Goal: Transaction & Acquisition: Purchase product/service

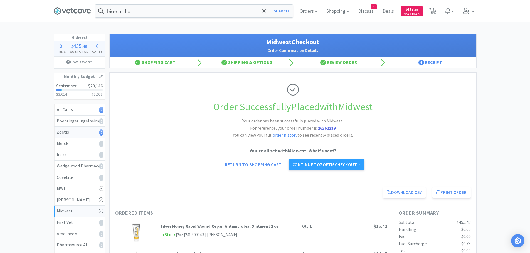
click at [71, 133] on div "Zoetis 2" at bounding box center [79, 132] width 45 height 7
select select "10"
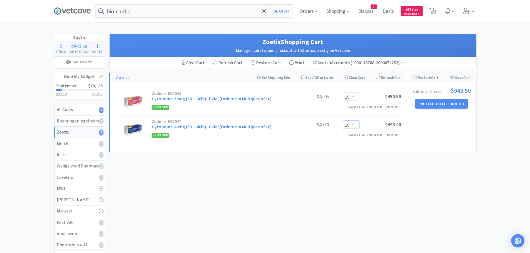
click at [353, 124] on select "Enter Quantity 10 20 30 40 50 60 70 80 90 100 110 120 130 140 150 160 170 180 1…" at bounding box center [351, 125] width 17 height 8
click at [343, 121] on select "Enter Quantity 10 20 30 40 50 60 70 80 90 100 110 120 130 140 150 160 170 180 1…" at bounding box center [351, 125] width 17 height 8
select select "30"
click at [448, 102] on button "Proceed to Checkout" at bounding box center [441, 103] width 53 height 9
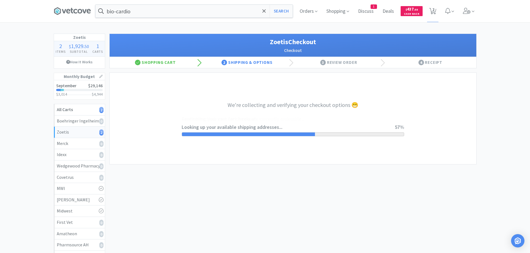
select select "invoice"
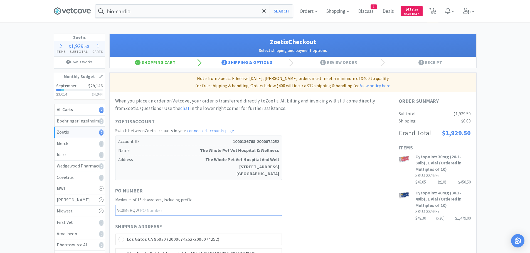
click at [187, 207] on input "text" at bounding box center [198, 210] width 167 height 11
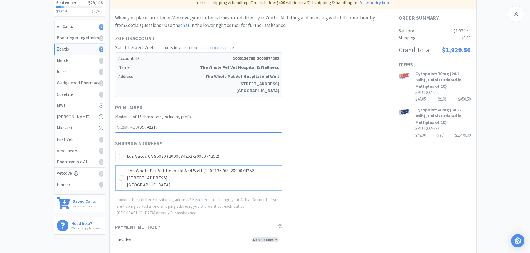
scroll to position [83, 0]
type input "25090312"
drag, startPoint x: 120, startPoint y: 177, endPoint x: 131, endPoint y: 174, distance: 10.9
click at [120, 177] on icon at bounding box center [121, 178] width 4 height 4
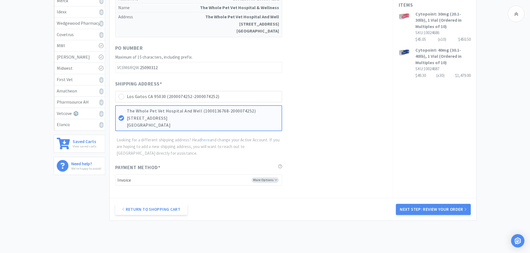
scroll to position [168, 0]
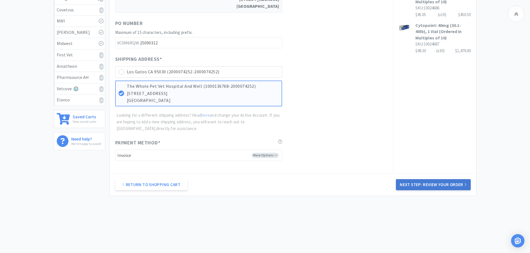
click at [449, 183] on button "Next Step: Review Your Order" at bounding box center [433, 184] width 75 height 11
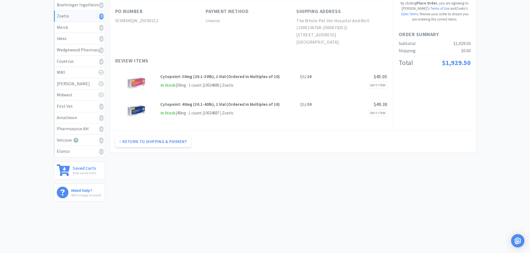
scroll to position [0, 0]
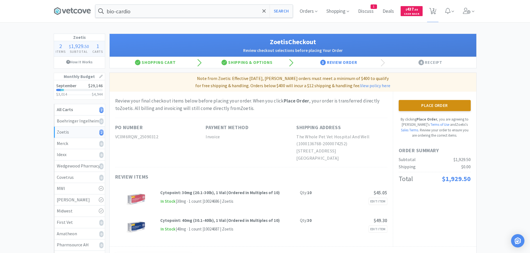
click at [441, 105] on button "Place Order" at bounding box center [435, 105] width 72 height 11
